Goal: Information Seeking & Learning: Learn about a topic

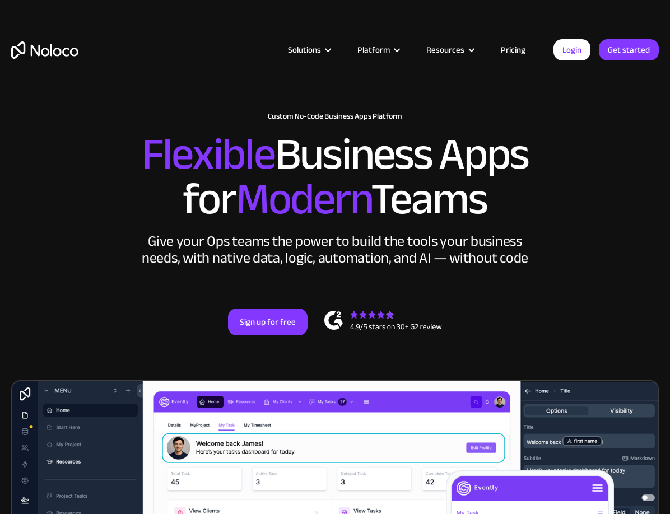
click at [516, 51] on link "Pricing" at bounding box center [513, 50] width 53 height 15
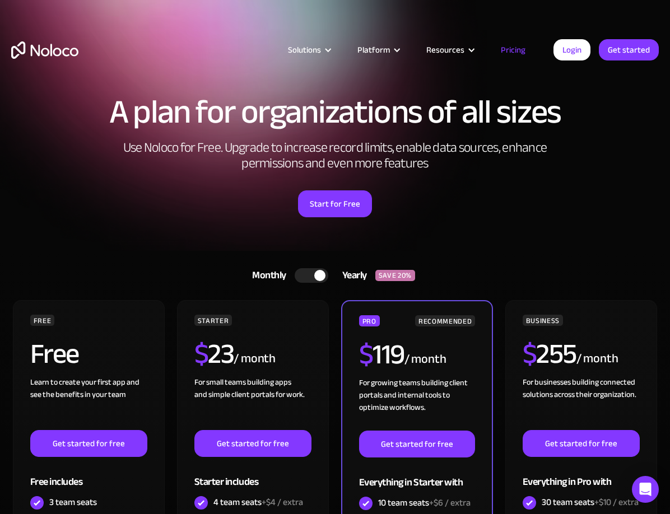
click at [57, 46] on img "home" at bounding box center [44, 49] width 67 height 17
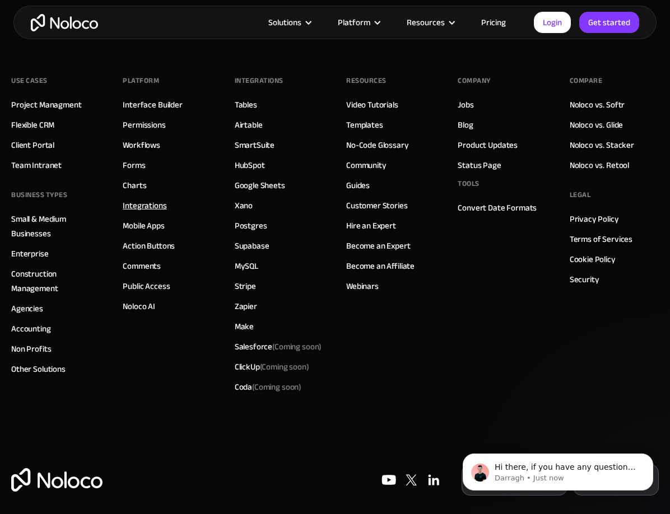
scroll to position [6223, 0]
